Goal: Check status: Check status

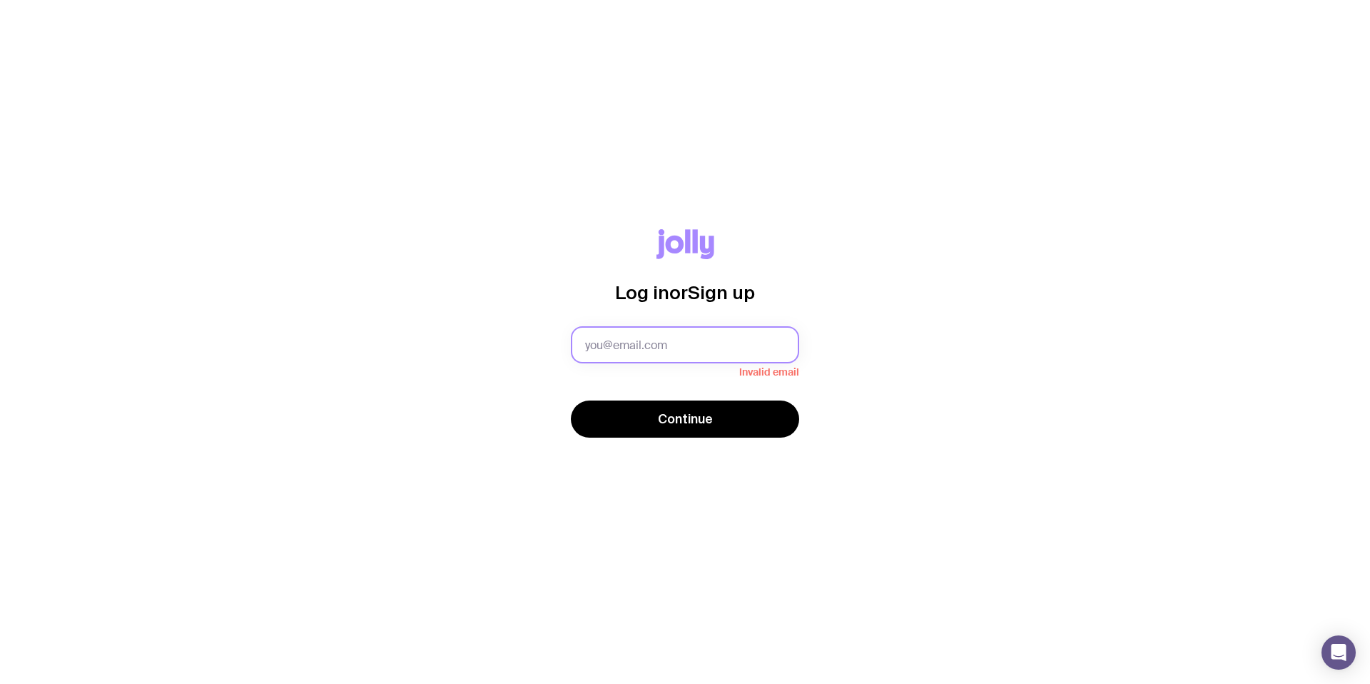
type input "[EMAIL_ADDRESS][DOMAIN_NAME]"
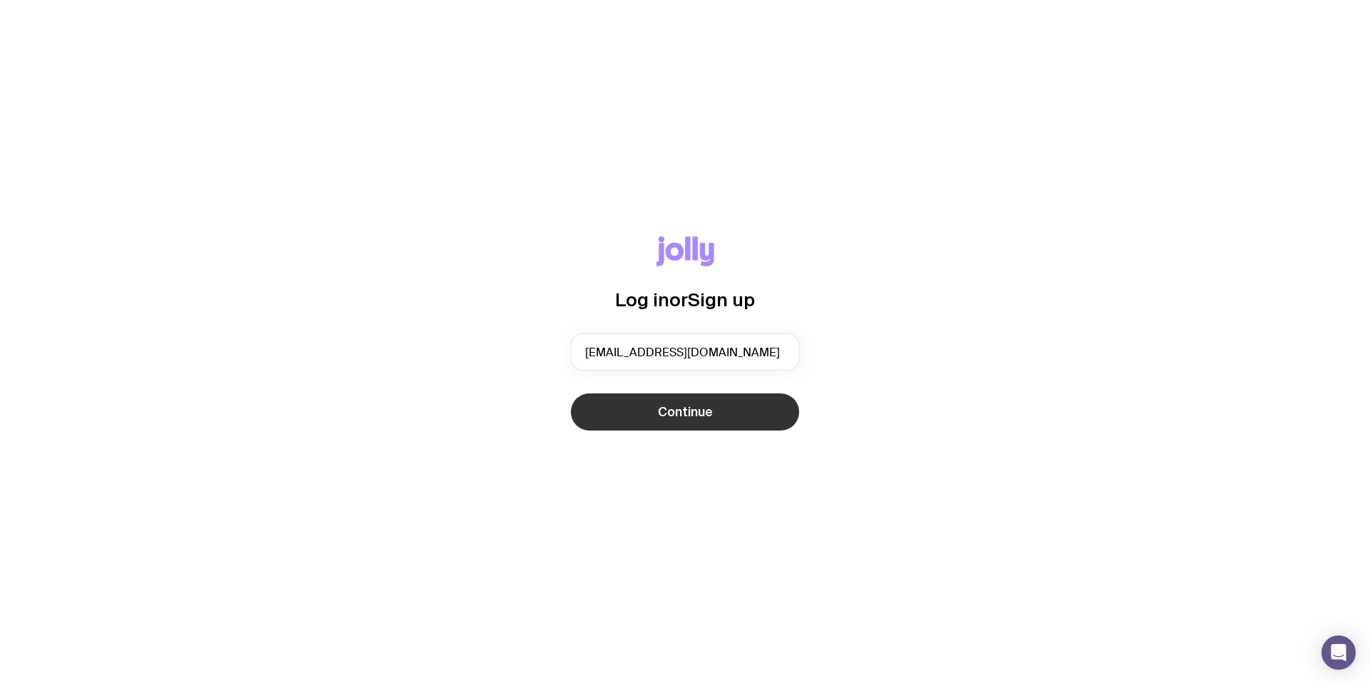
click at [668, 419] on button "Continue" at bounding box center [685, 411] width 228 height 37
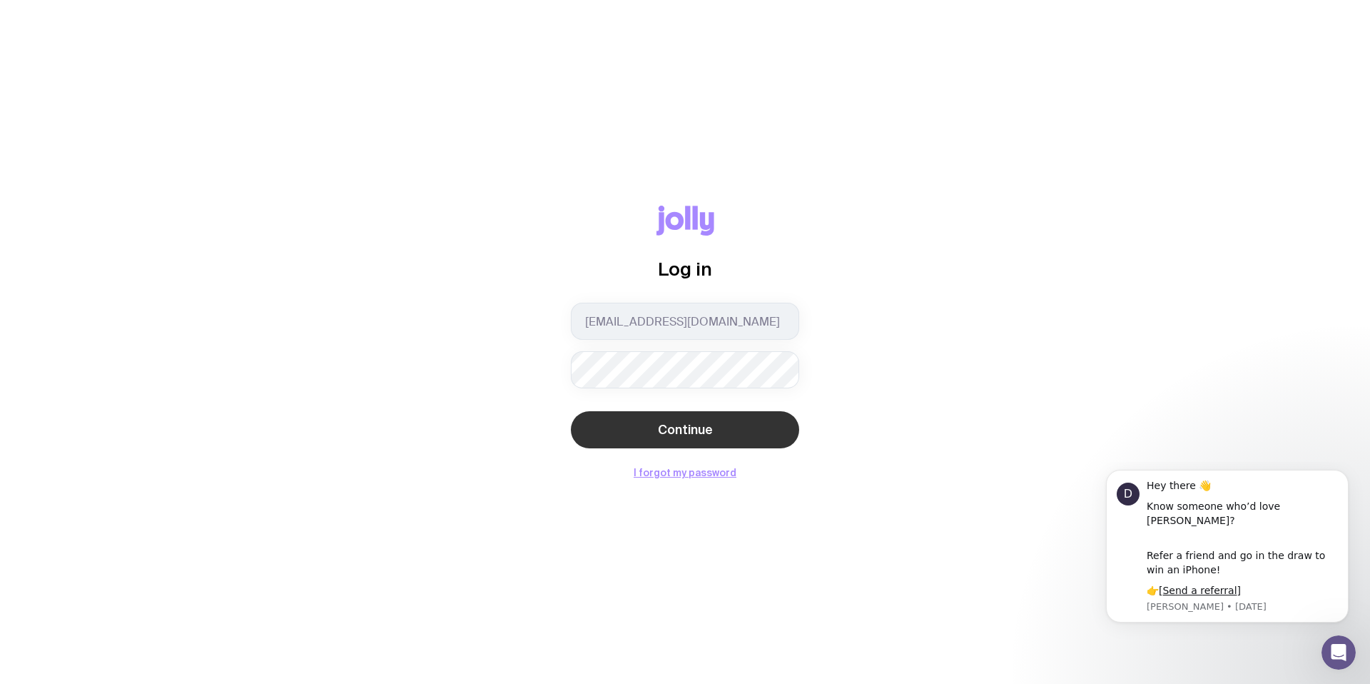
click at [696, 424] on span "Continue" at bounding box center [685, 429] width 55 height 17
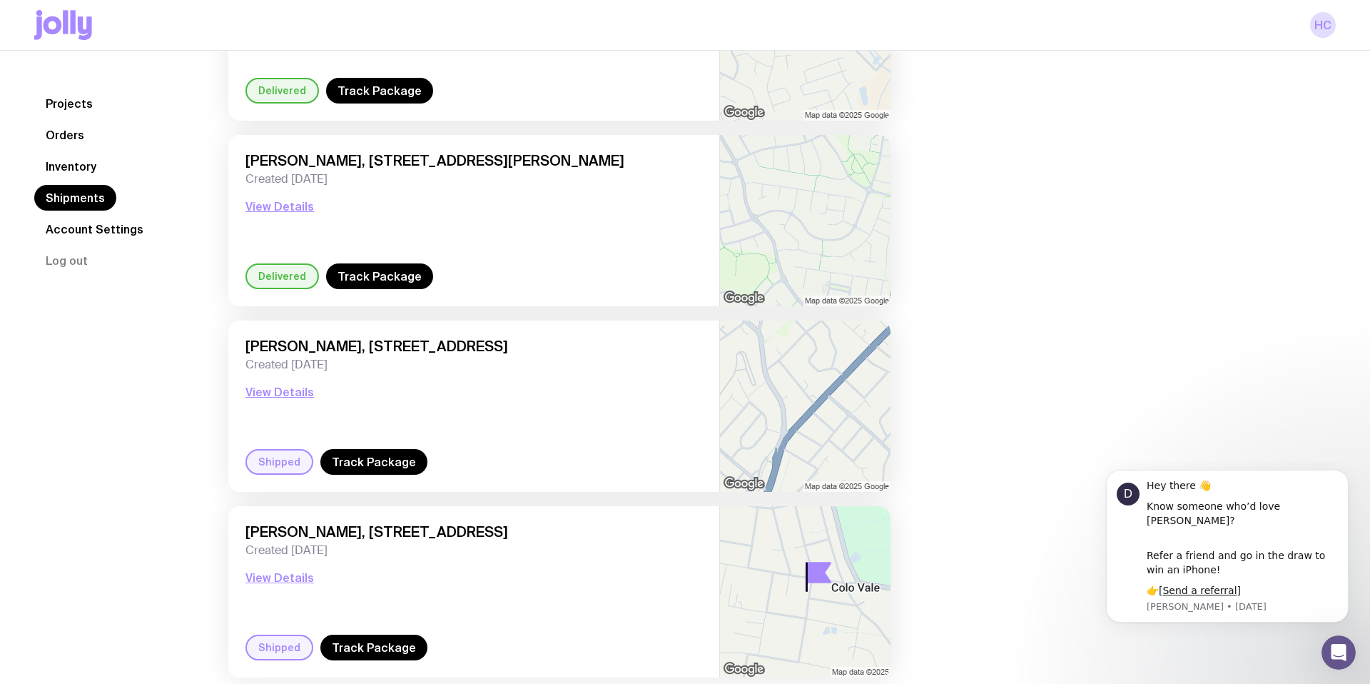
scroll to position [1814, 0]
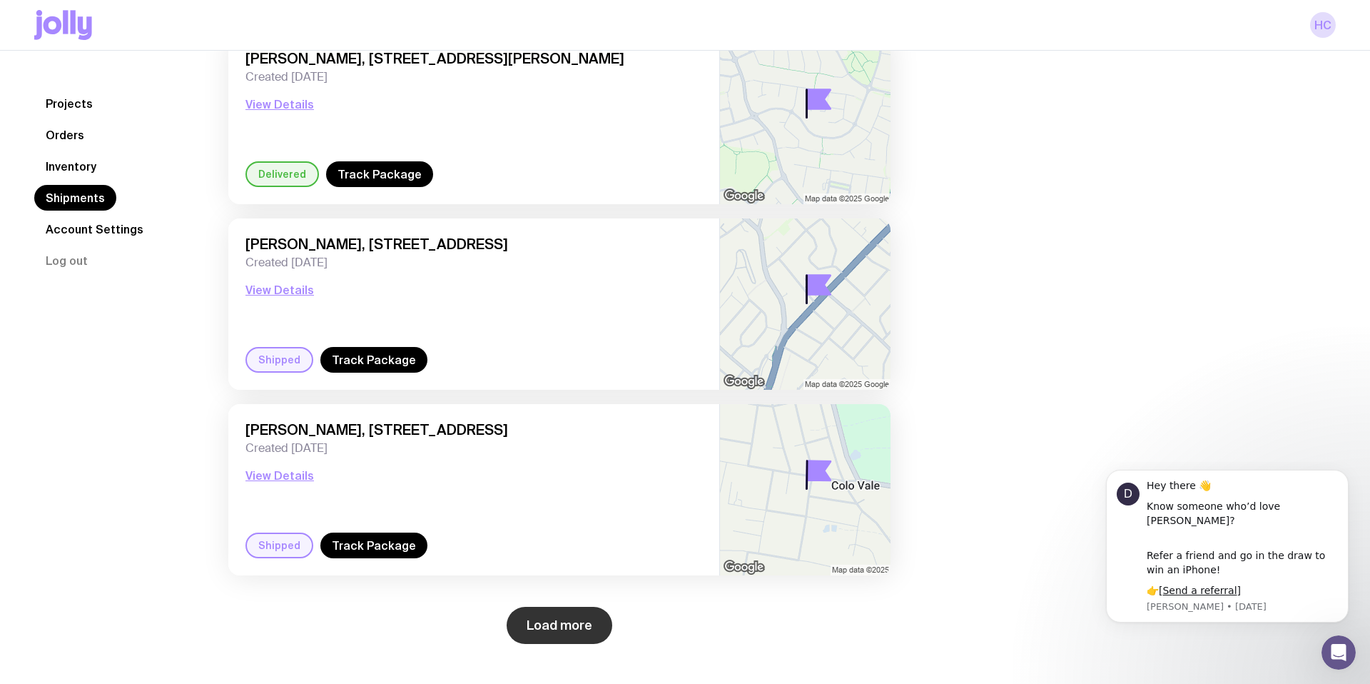
click at [555, 622] on button "Load more" at bounding box center [560, 625] width 106 height 37
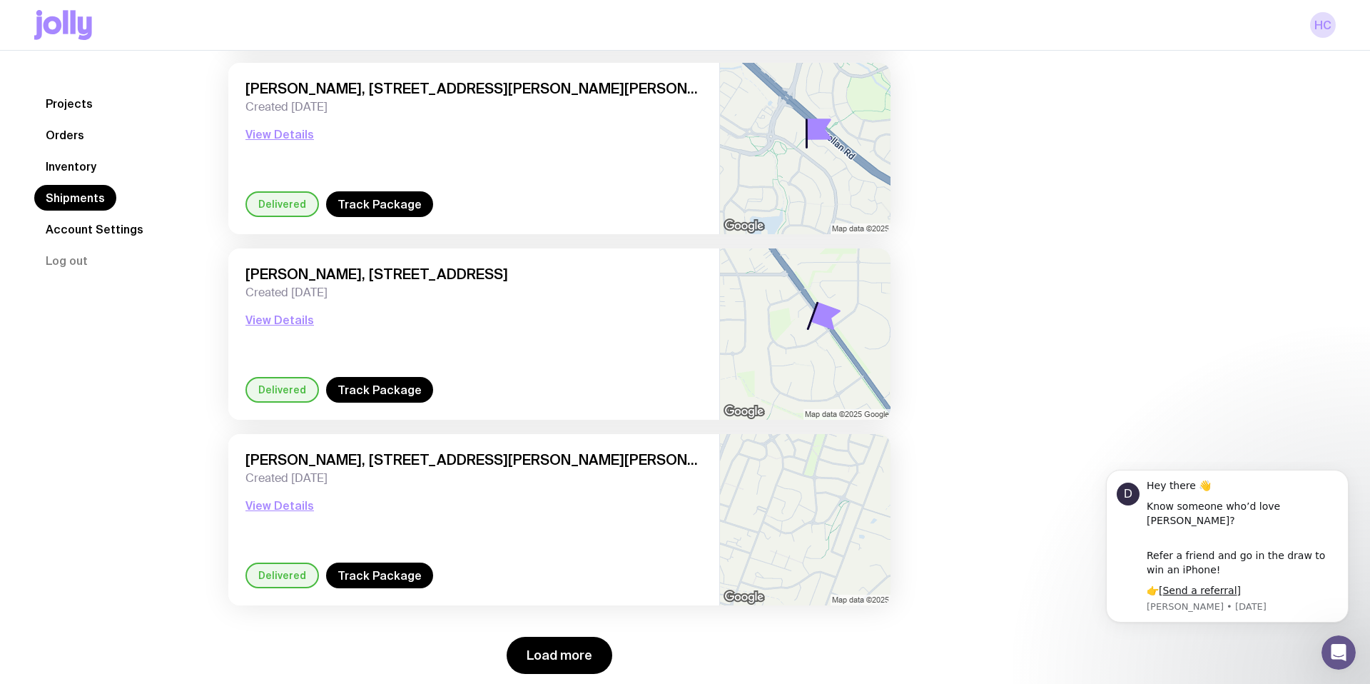
scroll to position [4040, 0]
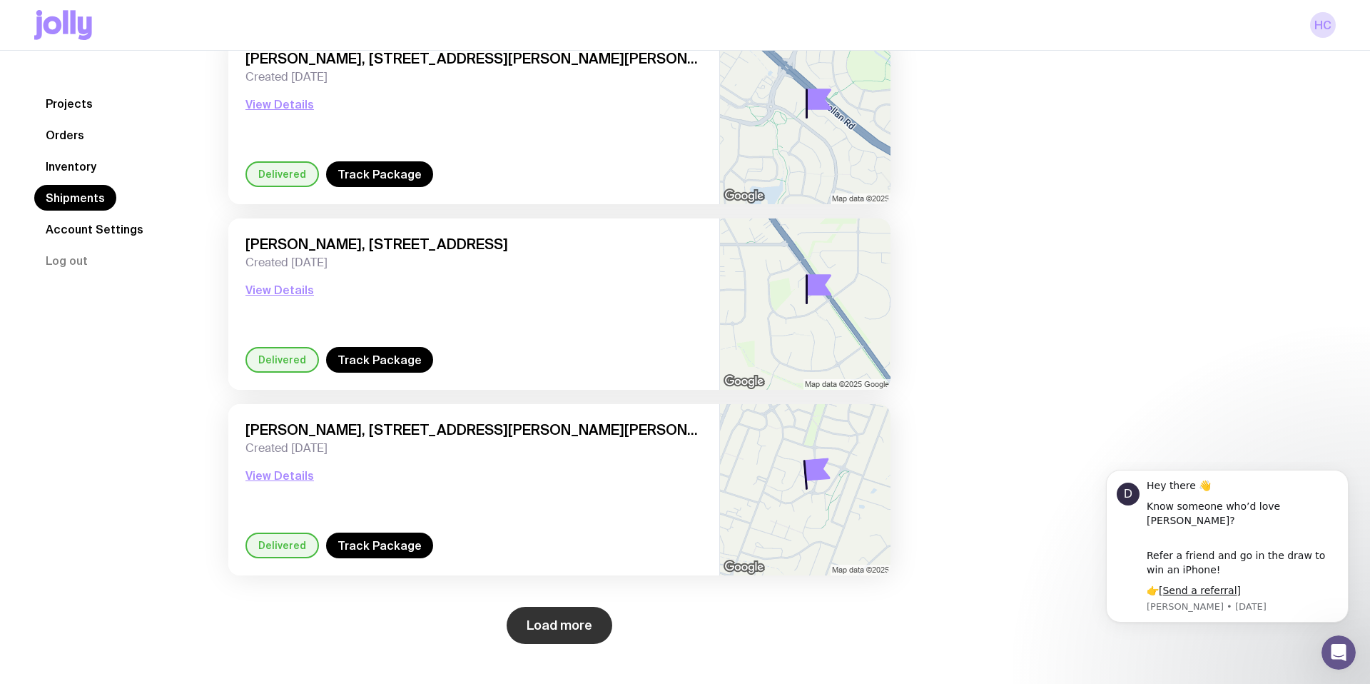
click at [539, 625] on button "Load more" at bounding box center [560, 625] width 106 height 37
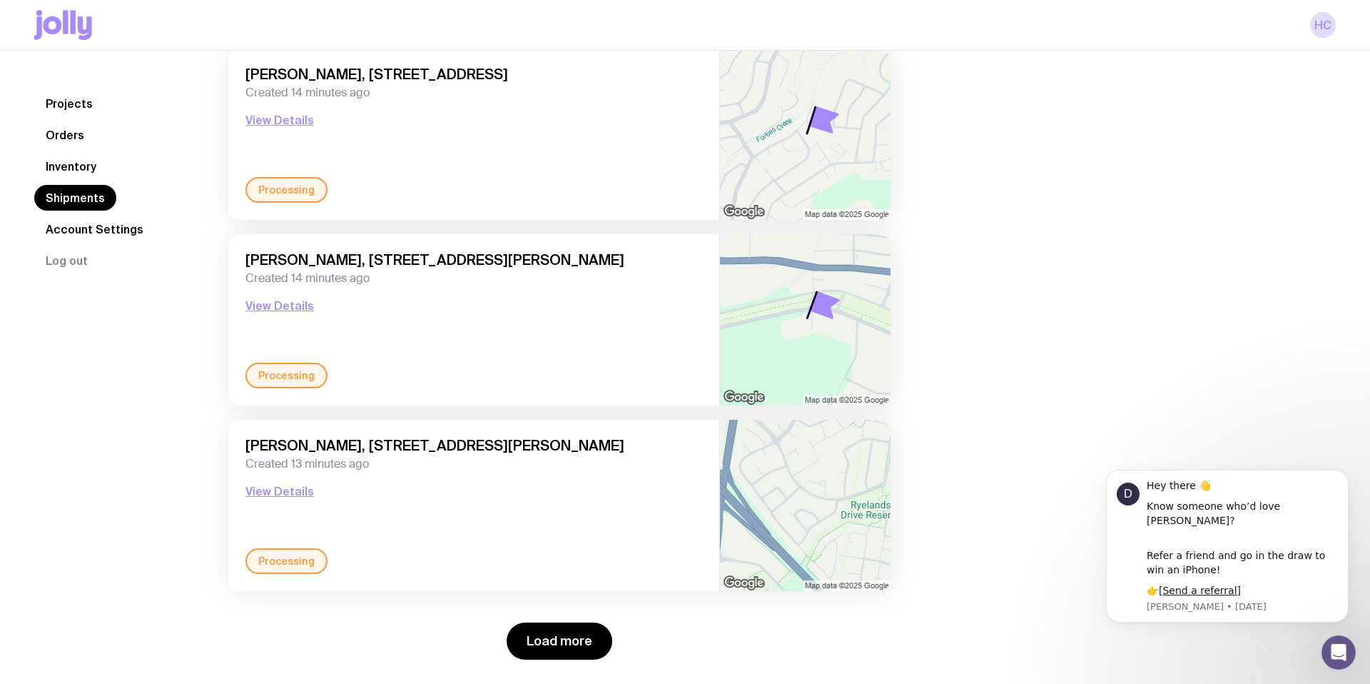
scroll to position [6267, 0]
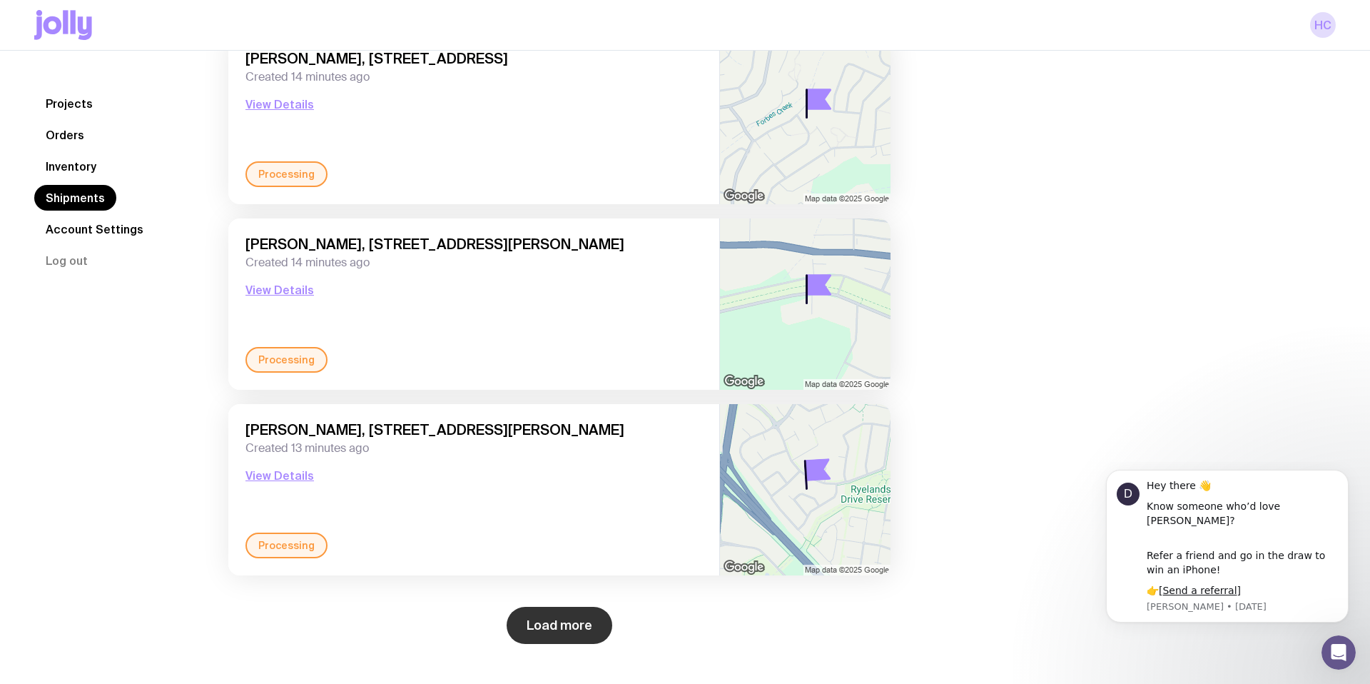
click at [558, 622] on button "Load more" at bounding box center [560, 625] width 106 height 37
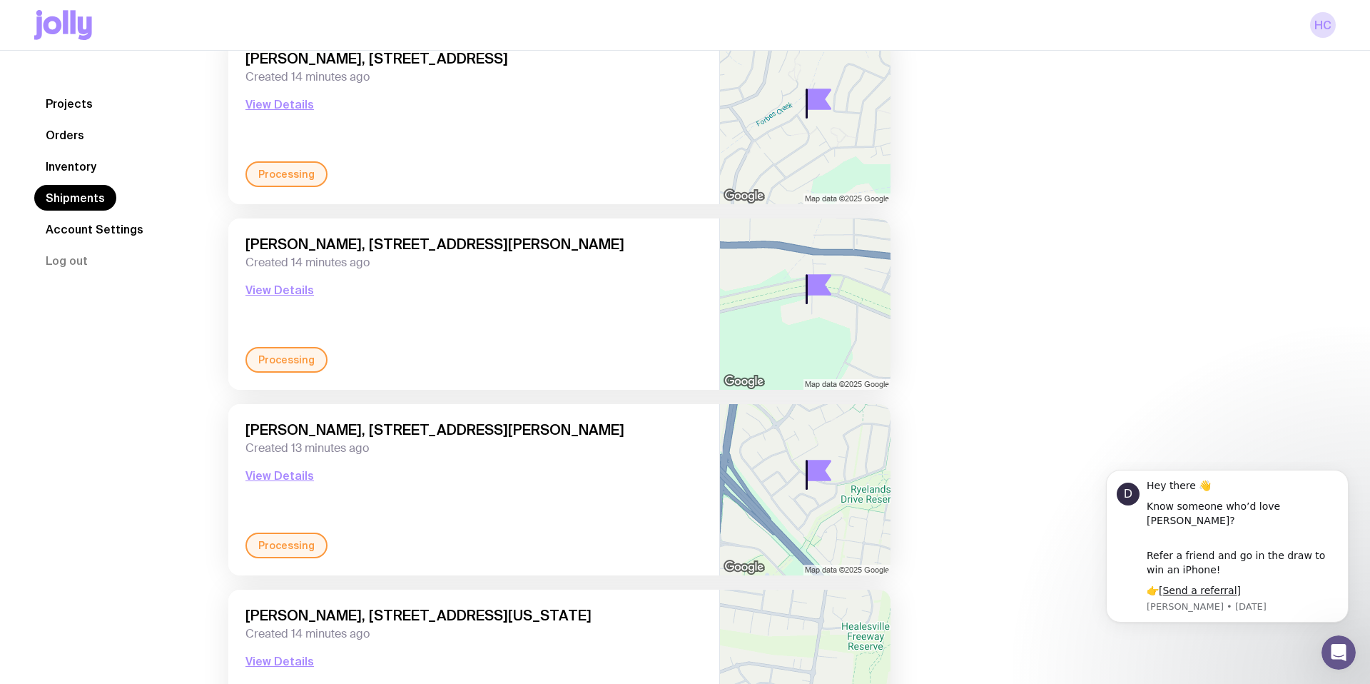
click at [284, 546] on div "Processing" at bounding box center [287, 545] width 82 height 26
click at [285, 475] on button "View Details" at bounding box center [280, 475] width 69 height 17
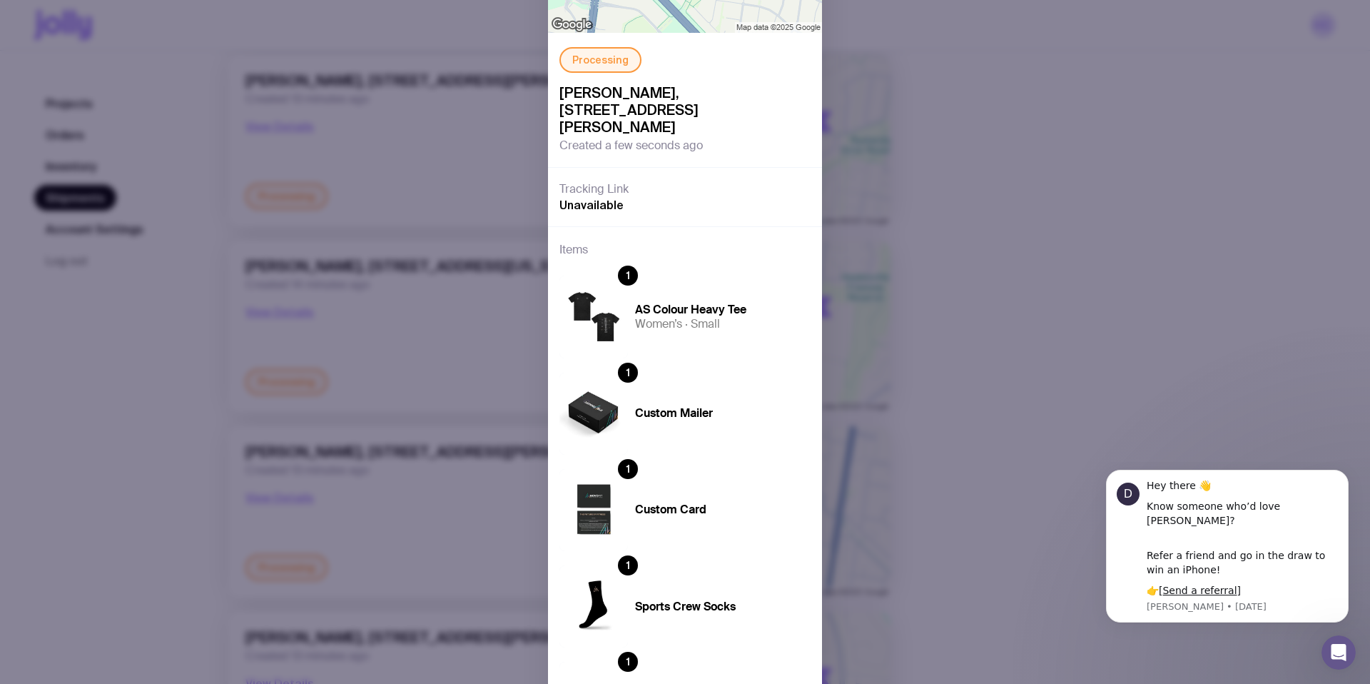
scroll to position [0, 0]
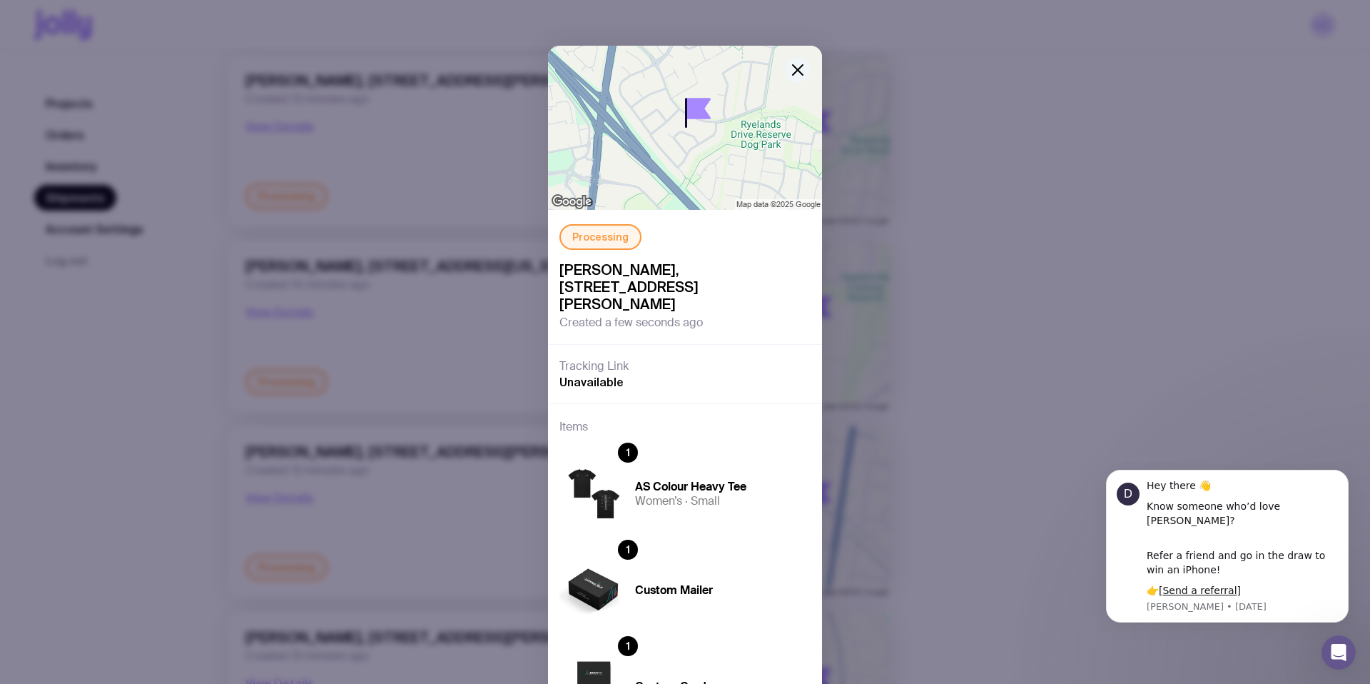
click at [796, 75] on icon "button" at bounding box center [797, 69] width 17 height 17
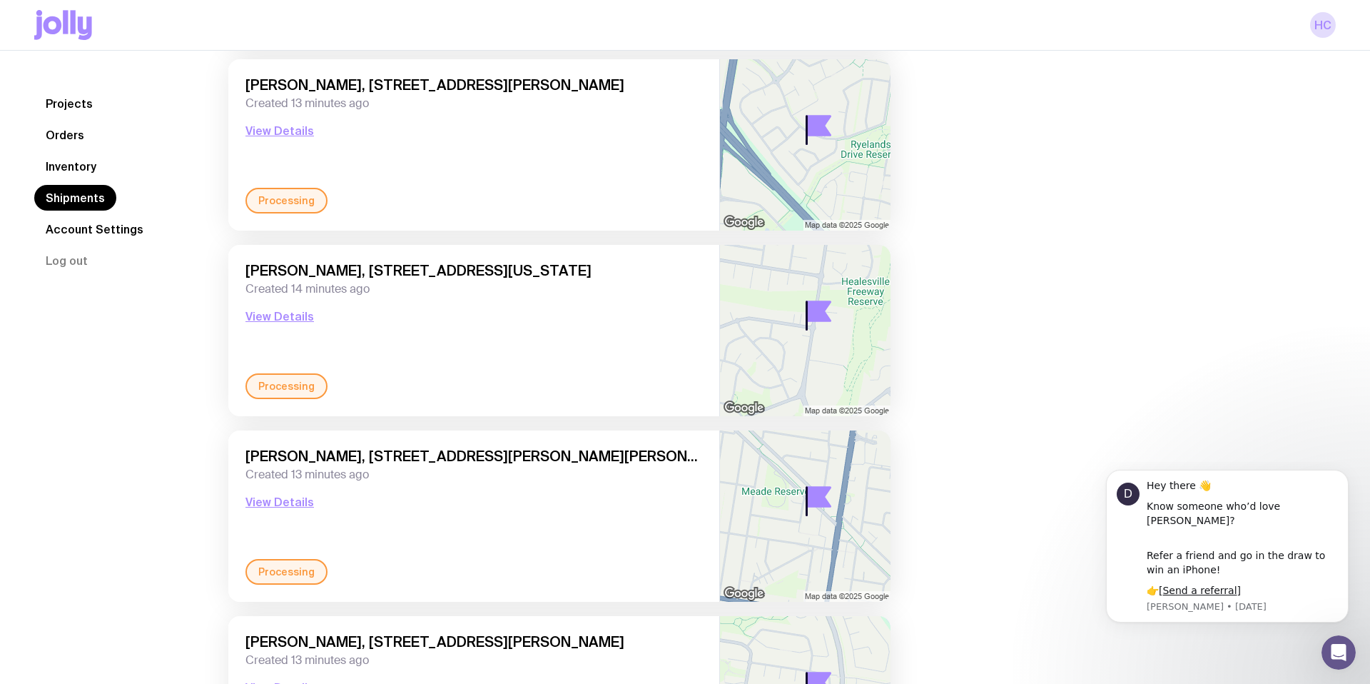
scroll to position [6578, 0]
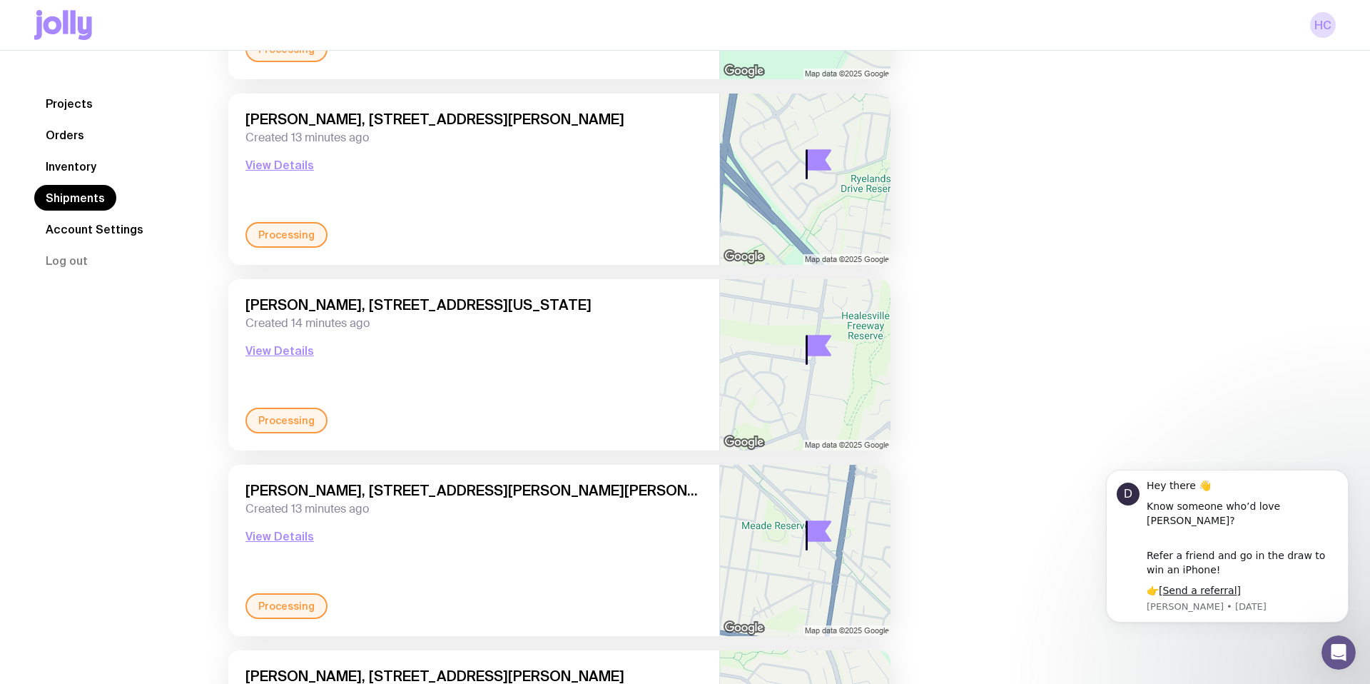
drag, startPoint x: 374, startPoint y: 116, endPoint x: 655, endPoint y: 198, distance: 292.9
click at [665, 121] on span "[PERSON_NAME], [STREET_ADDRESS][PERSON_NAME]" at bounding box center [474, 119] width 457 height 17
click at [537, 193] on div "[PERSON_NAME], [STREET_ADDRESS][PERSON_NAME] Created 13 minutes ago View Details" at bounding box center [474, 166] width 457 height 111
drag, startPoint x: 365, startPoint y: 119, endPoint x: 390, endPoint y: 122, distance: 25.1
click at [390, 122] on span "[PERSON_NAME], [STREET_ADDRESS][PERSON_NAME]" at bounding box center [474, 119] width 457 height 17
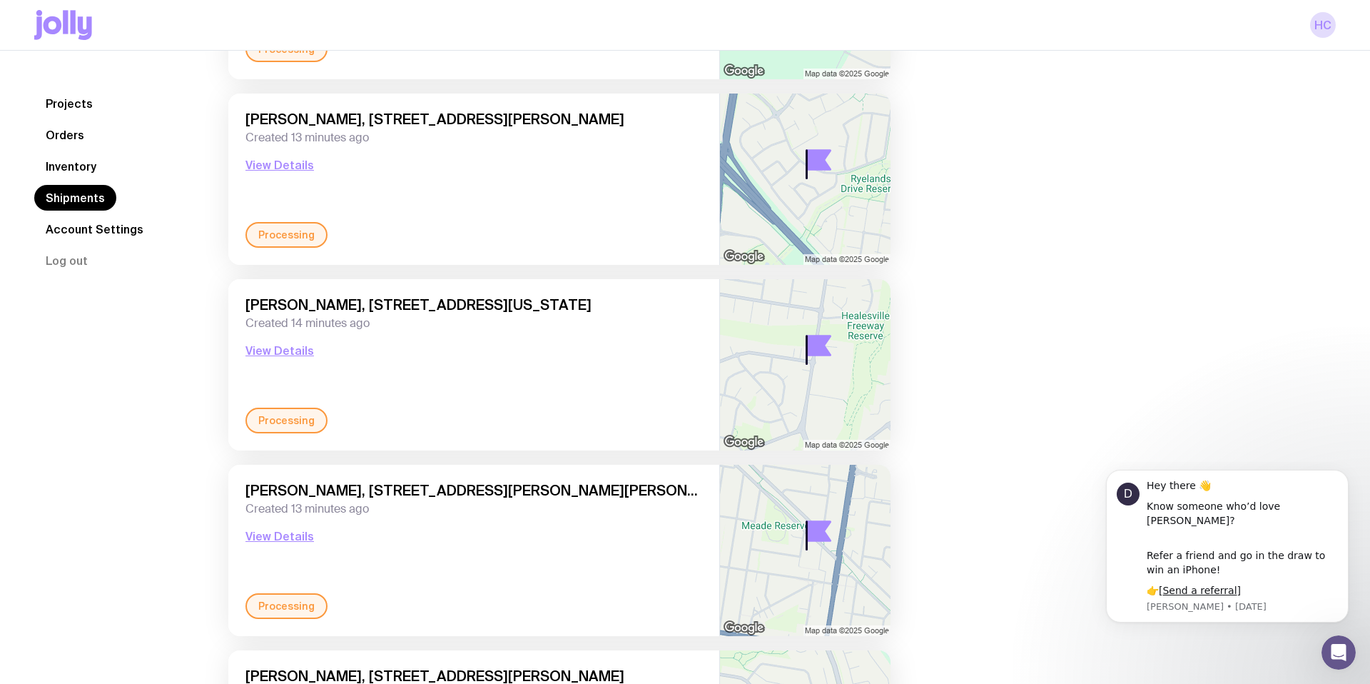
click at [368, 123] on span "[PERSON_NAME], [STREET_ADDRESS][PERSON_NAME]" at bounding box center [474, 119] width 457 height 17
drag, startPoint x: 379, startPoint y: 121, endPoint x: 495, endPoint y: 120, distance: 115.6
click at [495, 120] on span "[PERSON_NAME], [STREET_ADDRESS][PERSON_NAME]" at bounding box center [474, 119] width 457 height 17
click at [502, 134] on span "Created 13 minutes ago" at bounding box center [474, 138] width 457 height 14
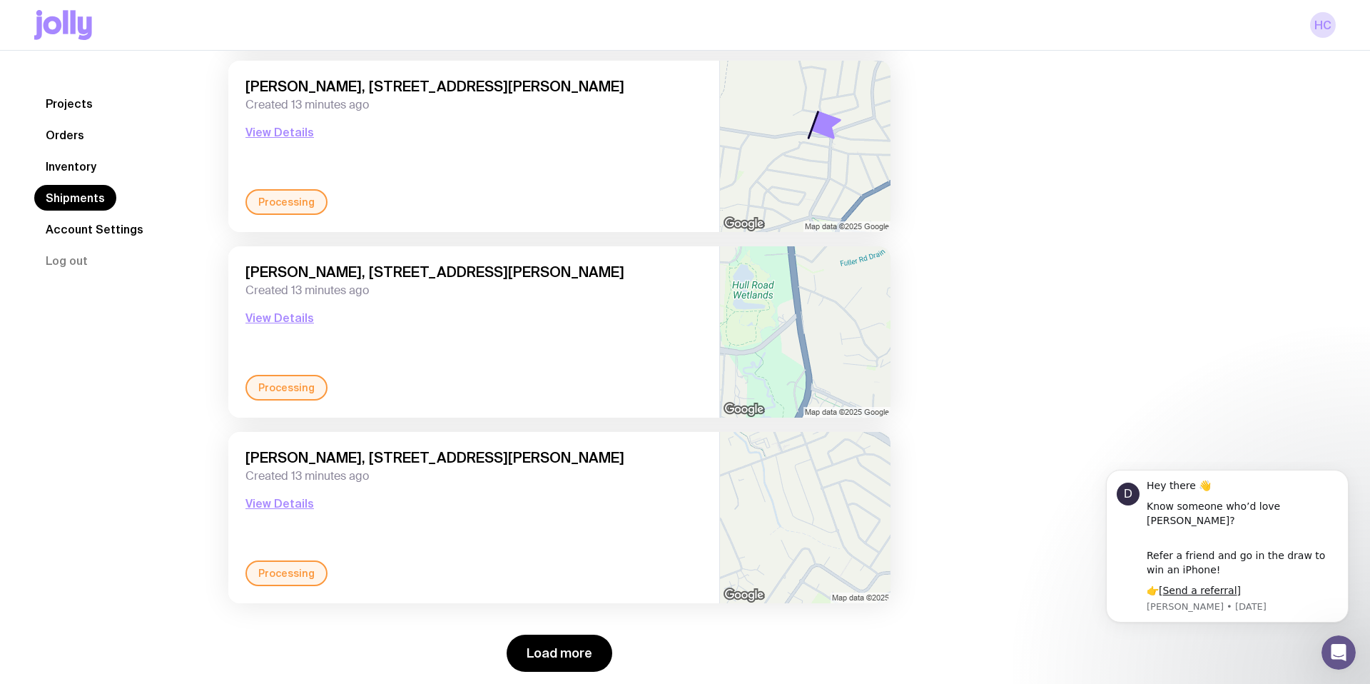
scroll to position [8494, 0]
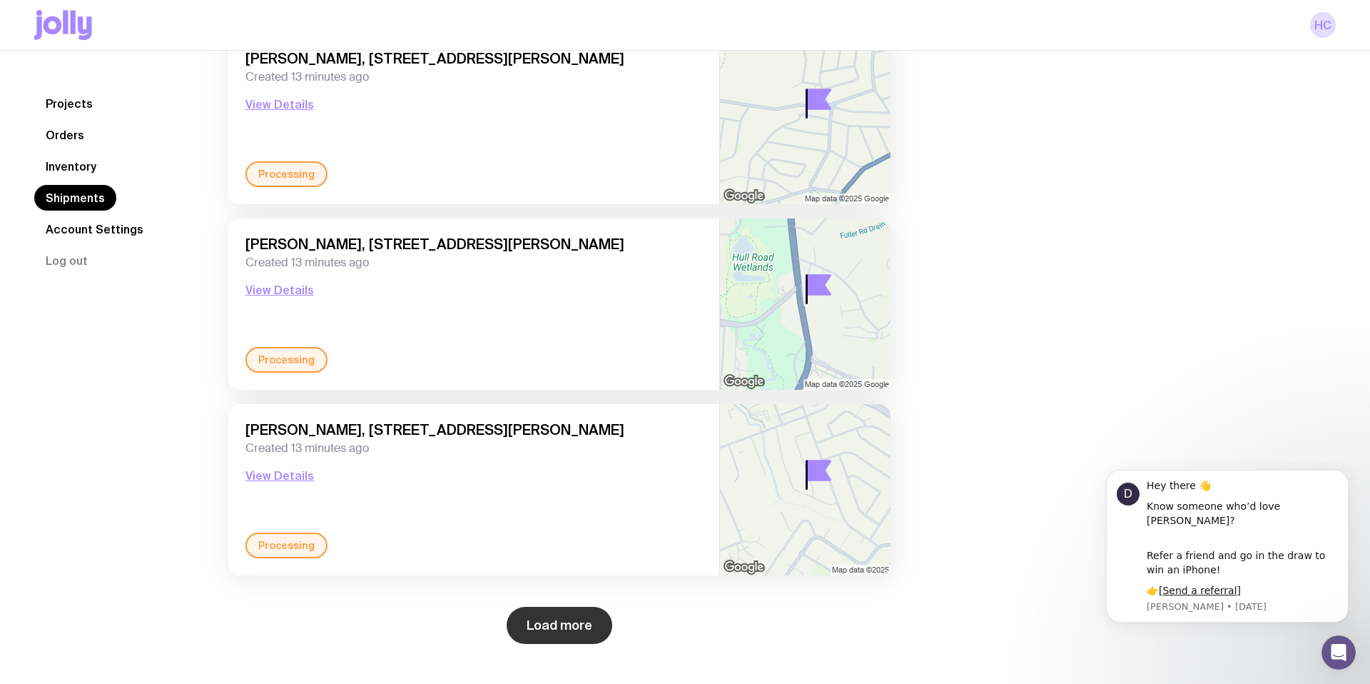
click at [541, 627] on button "Load more" at bounding box center [560, 625] width 106 height 37
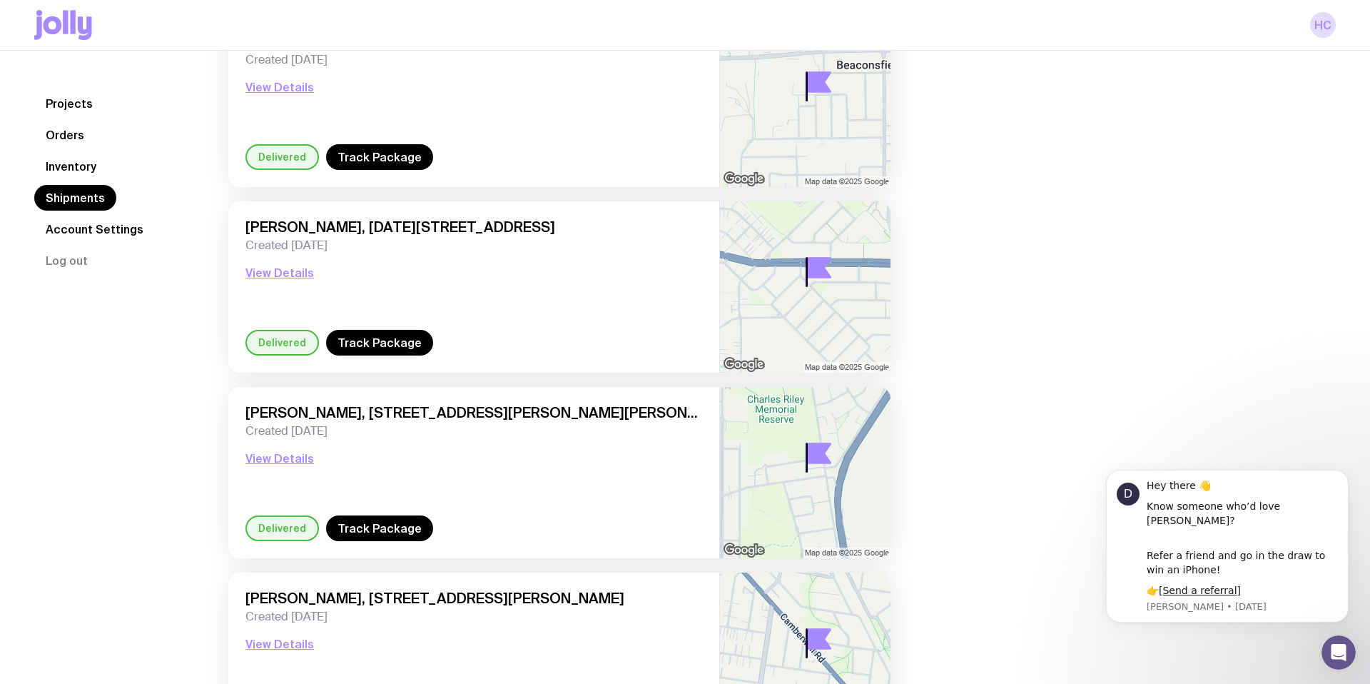
scroll to position [5095, 0]
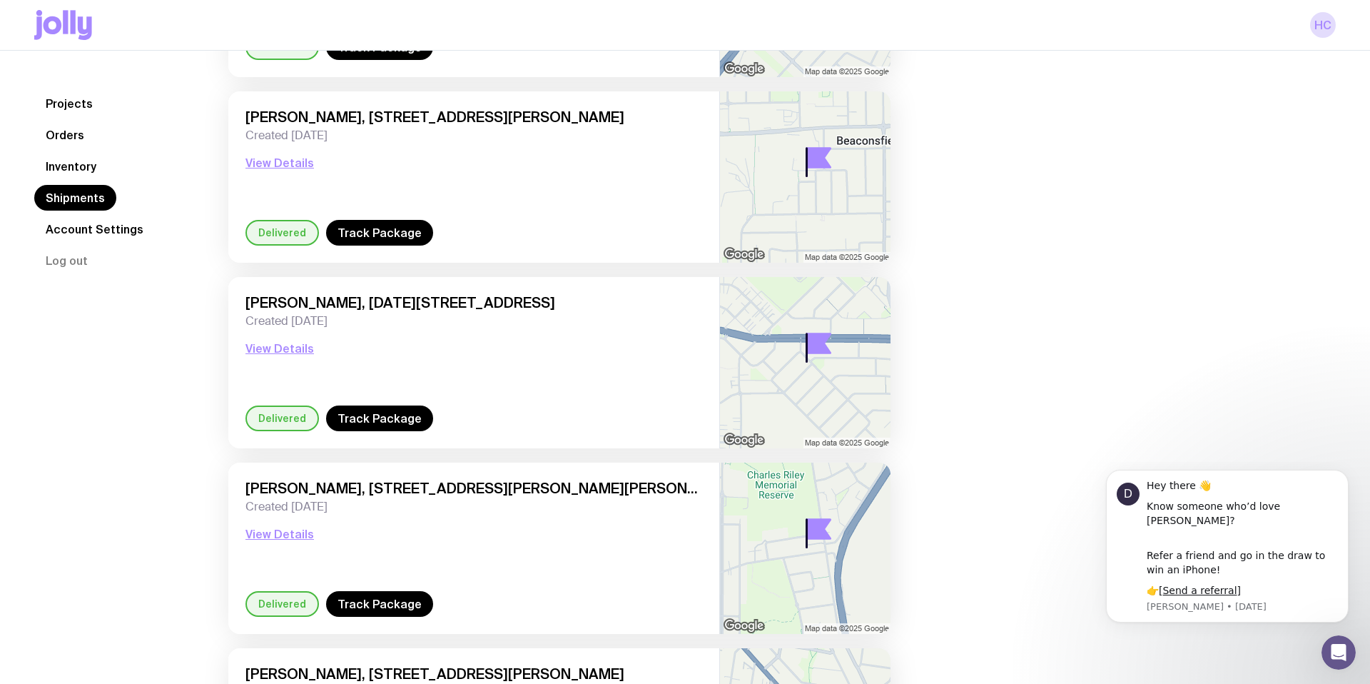
drag, startPoint x: 645, startPoint y: 118, endPoint x: 348, endPoint y: 119, distance: 297.6
click at [348, 118] on span "[PERSON_NAME], [STREET_ADDRESS][PERSON_NAME]" at bounding box center [474, 116] width 457 height 17
drag, startPoint x: 630, startPoint y: 213, endPoint x: 635, endPoint y: 229, distance: 16.5
click at [630, 213] on div "[PERSON_NAME], [STREET_ADDRESS][PERSON_NAME] Created [DATE] View Details" at bounding box center [474, 163] width 457 height 111
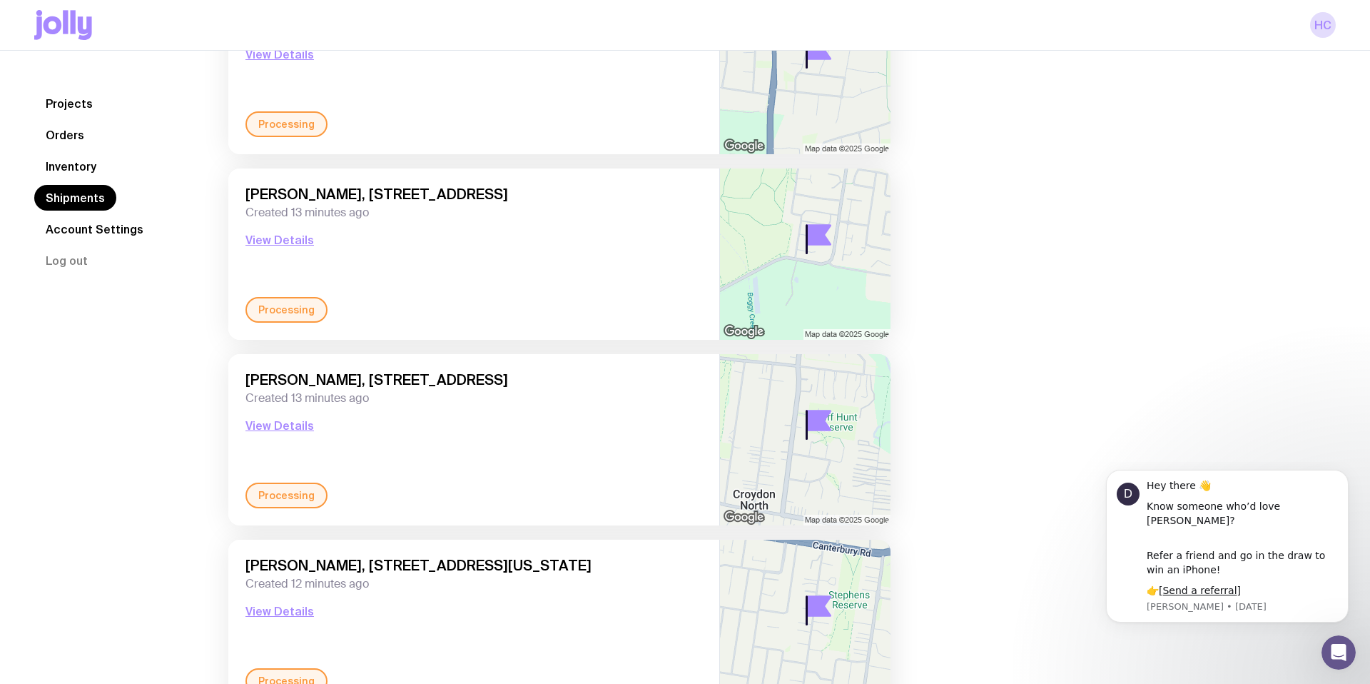
scroll to position [9906, 0]
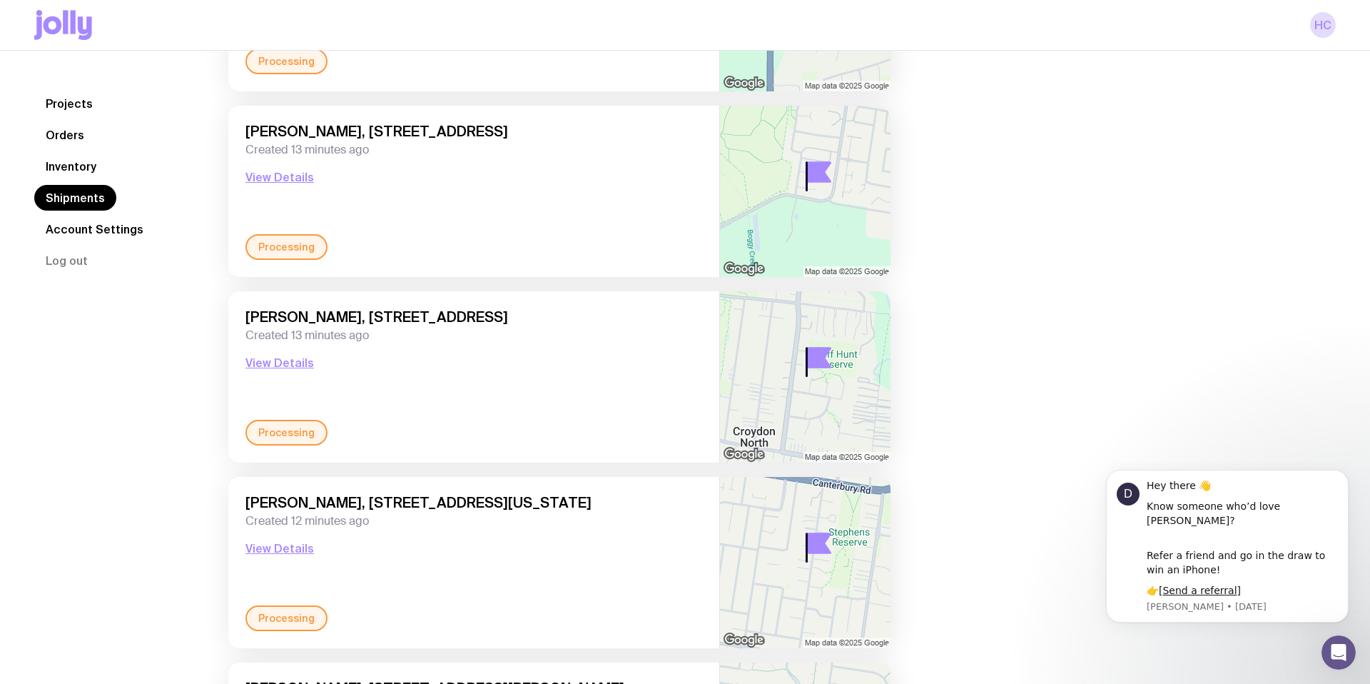
drag, startPoint x: 352, startPoint y: 132, endPoint x: 595, endPoint y: 128, distance: 242.7
click at [595, 128] on span "[PERSON_NAME], [STREET_ADDRESS]" at bounding box center [474, 131] width 457 height 17
copy span "[STREET_ADDRESS]"
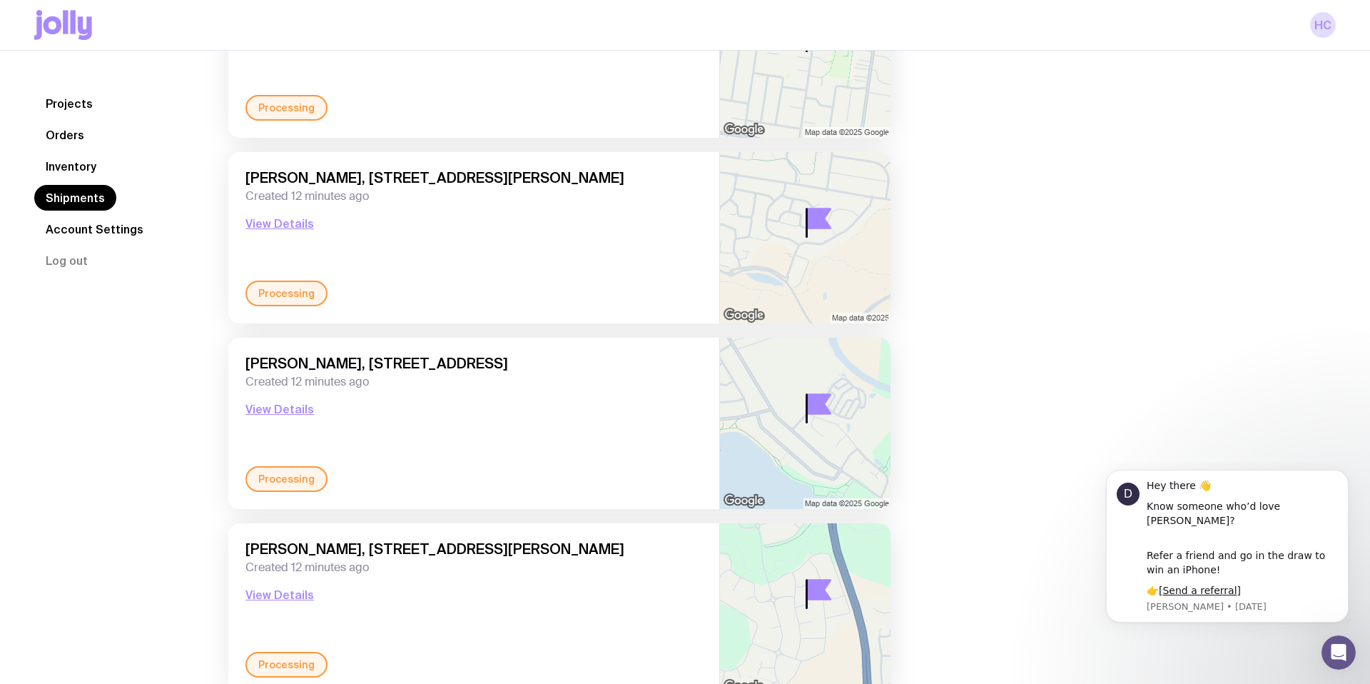
scroll to position [10481, 0]
